Goal: Navigation & Orientation: Find specific page/section

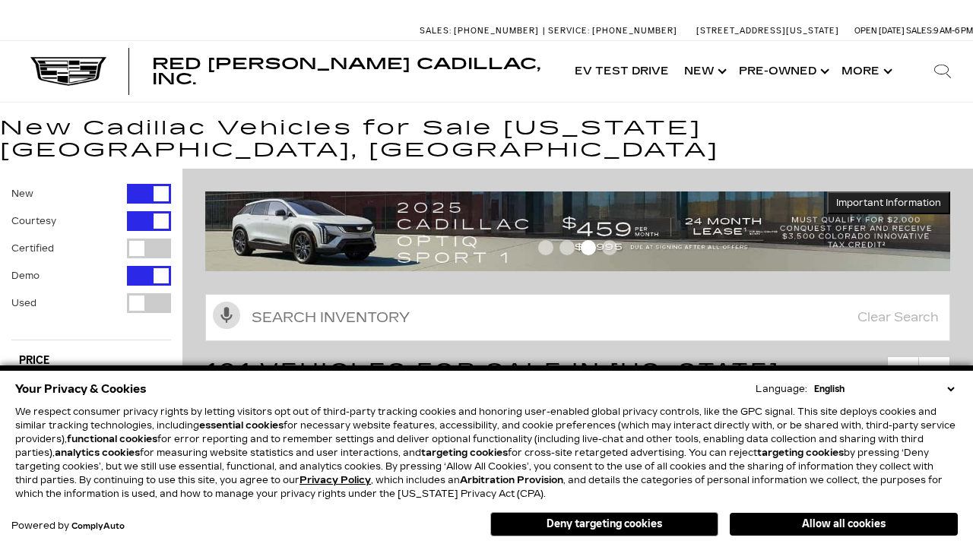
scroll to position [826, 0]
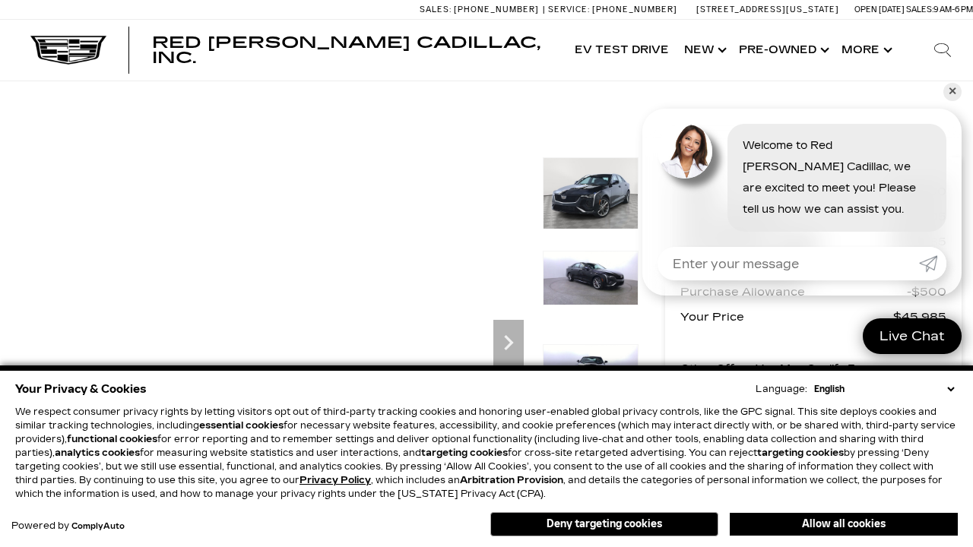
scroll to position [745, 0]
